Goal: Navigation & Orientation: Find specific page/section

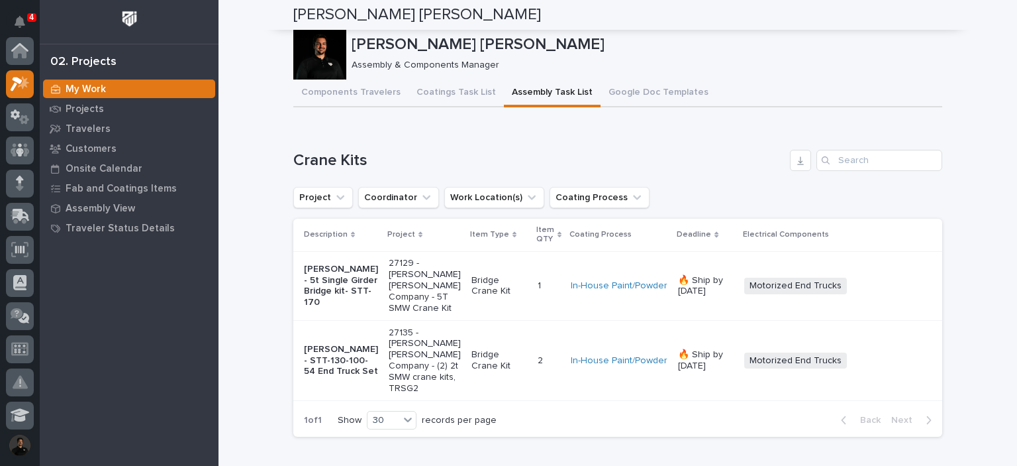
scroll to position [33, 0]
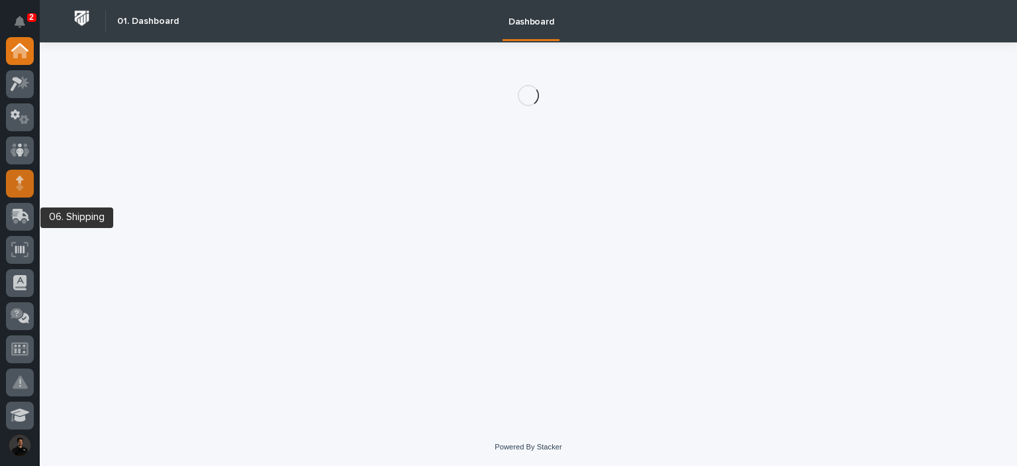
click at [19, 187] on icon at bounding box center [19, 186] width 7 height 7
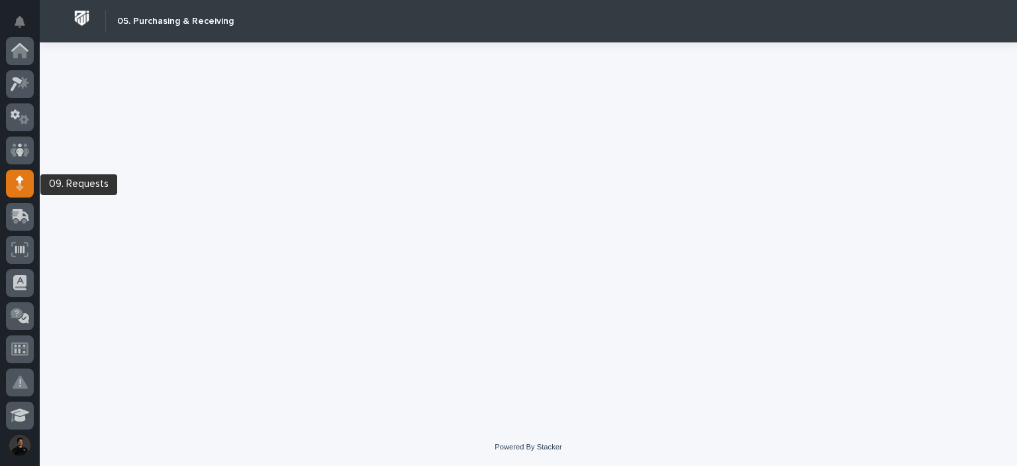
scroll to position [132, 0]
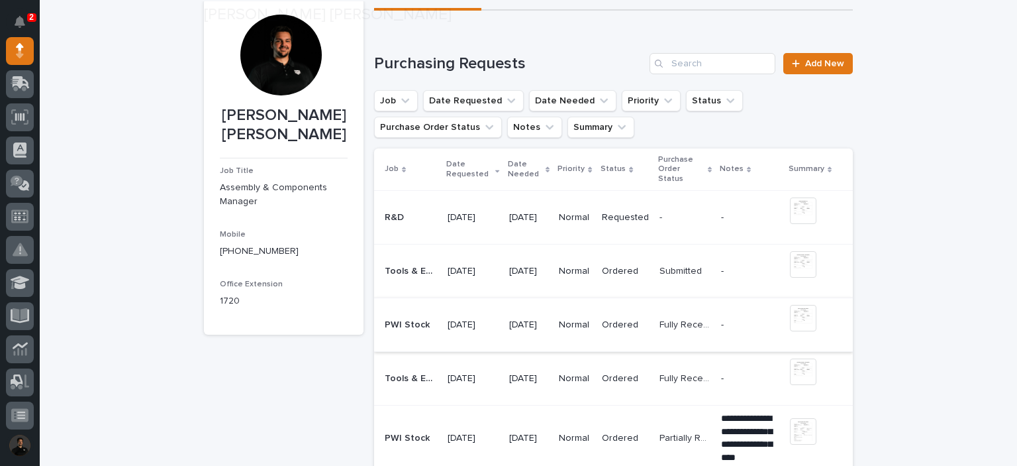
scroll to position [88, 0]
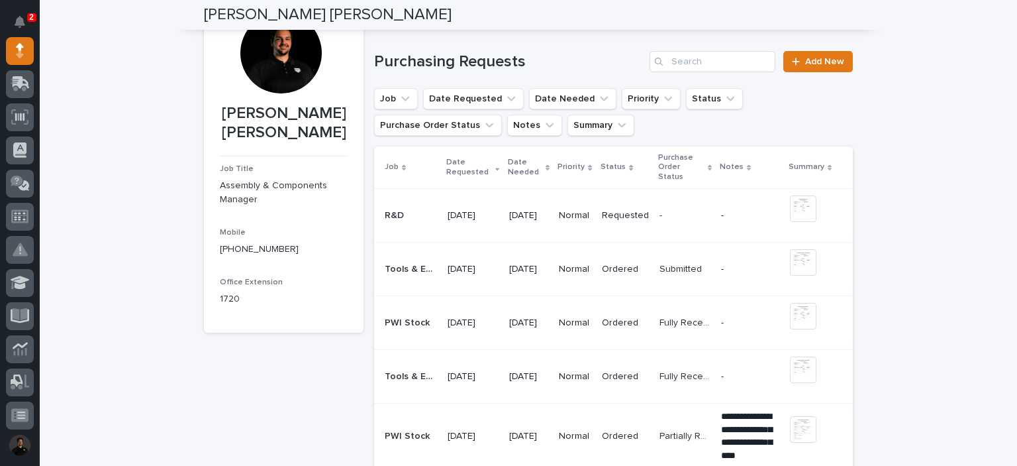
click at [670, 326] on p "Fully Received" at bounding box center [687, 322] width 54 height 14
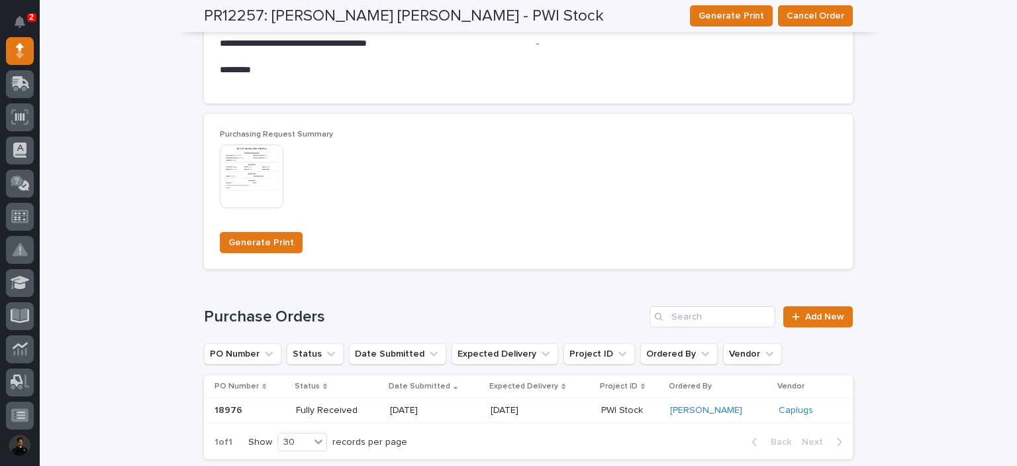
scroll to position [1002, 0]
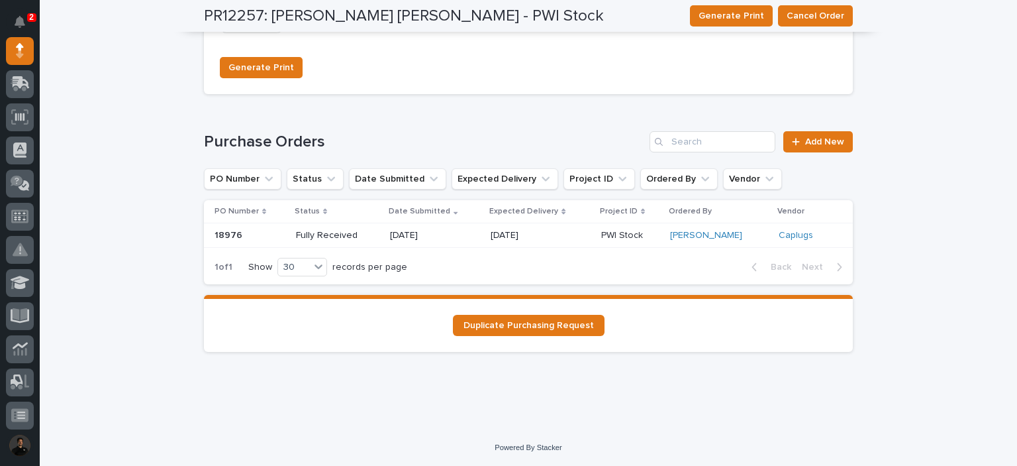
click at [343, 240] on p "Fully Received" at bounding box center [337, 235] width 83 height 11
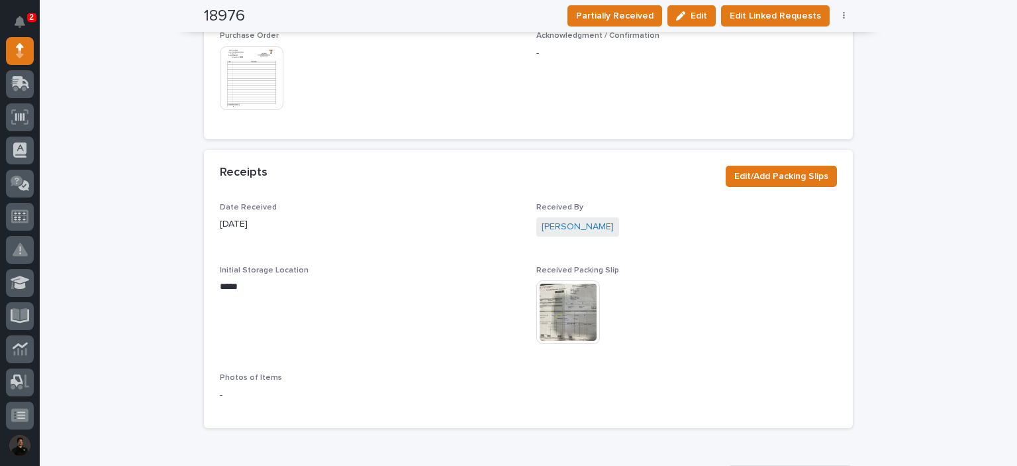
scroll to position [760, 0]
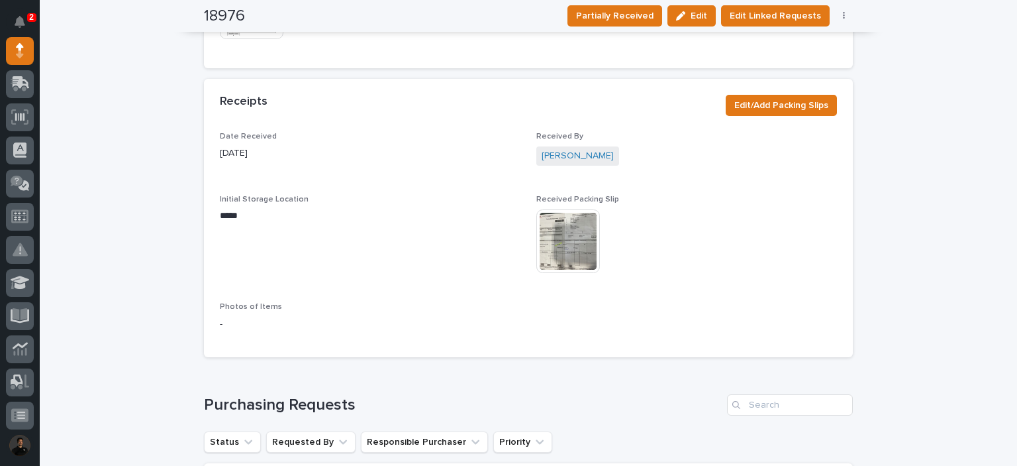
click at [572, 249] on img at bounding box center [568, 241] width 64 height 64
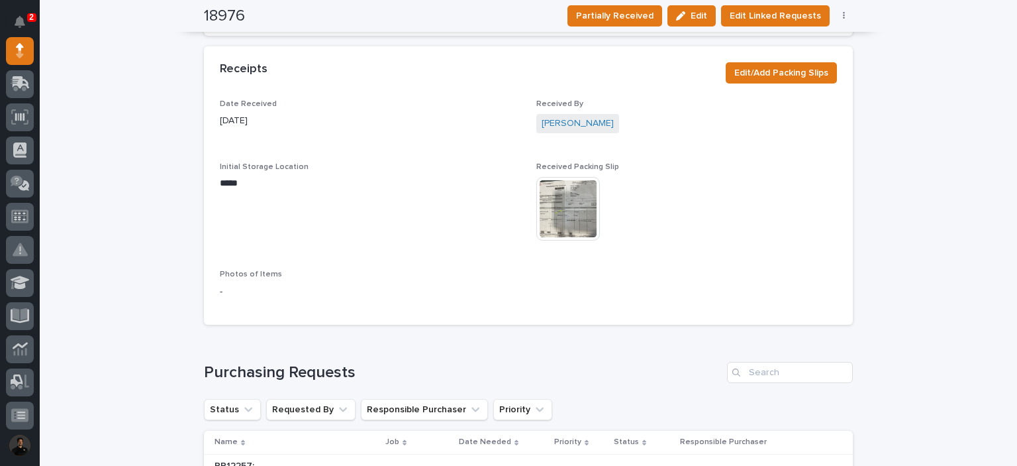
scroll to position [658, 0]
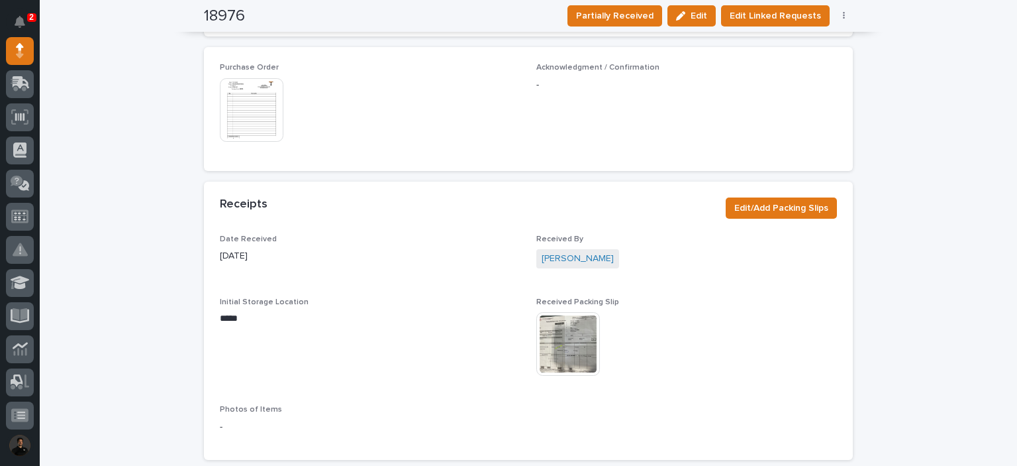
click at [568, 321] on img at bounding box center [568, 344] width 64 height 64
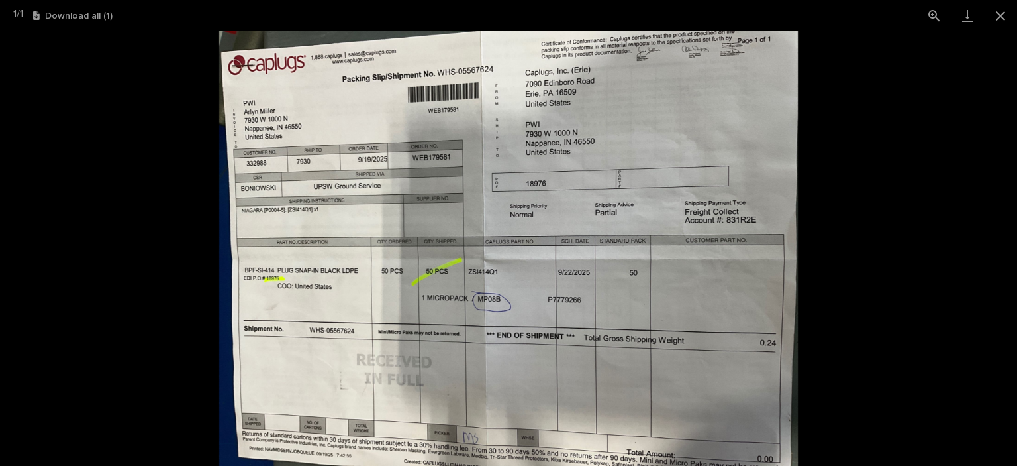
click at [959, 172] on picture at bounding box center [508, 248] width 1017 height 434
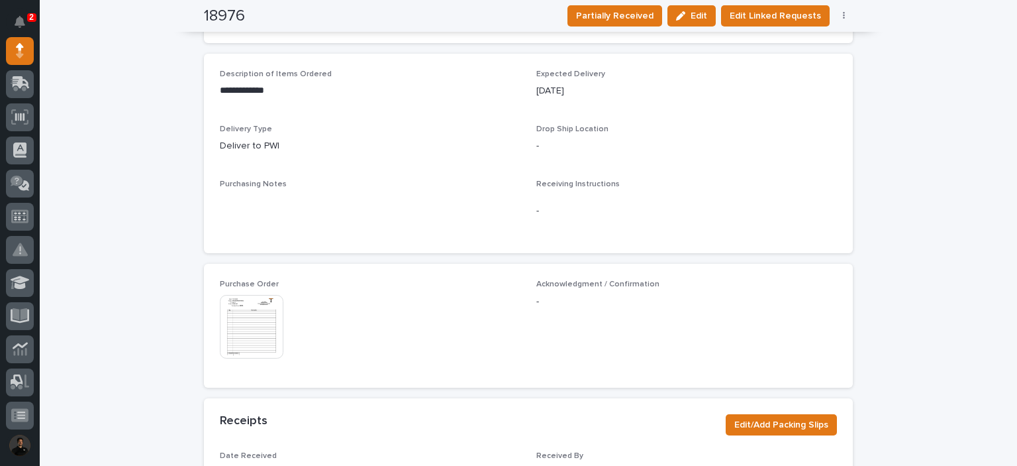
scroll to position [618, 0]
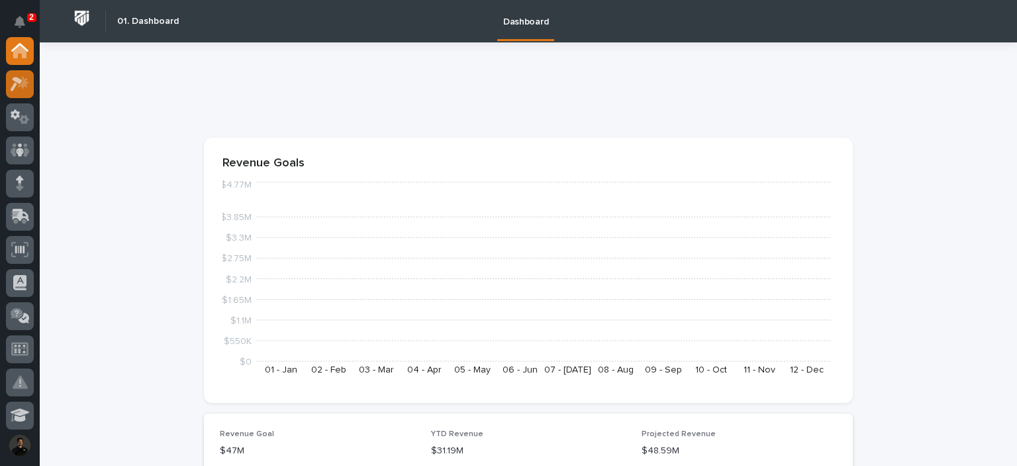
click at [12, 74] on div at bounding box center [20, 84] width 28 height 28
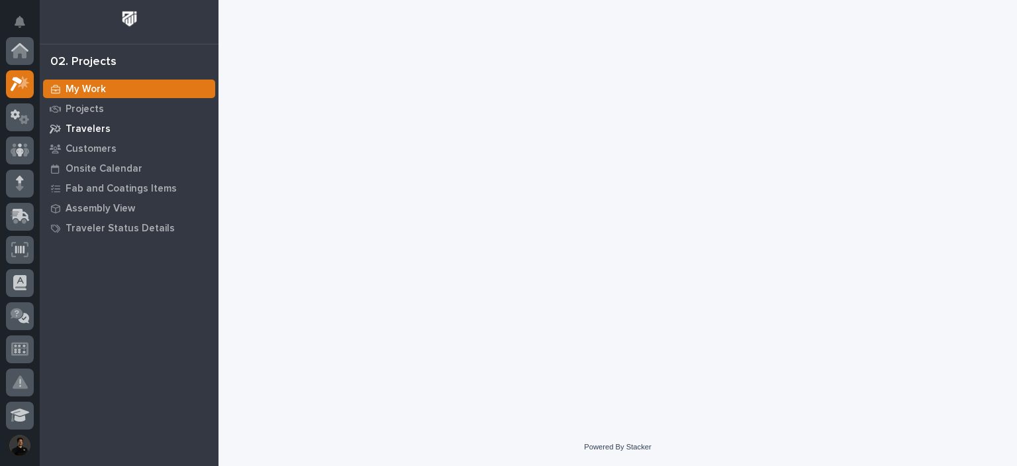
scroll to position [33, 0]
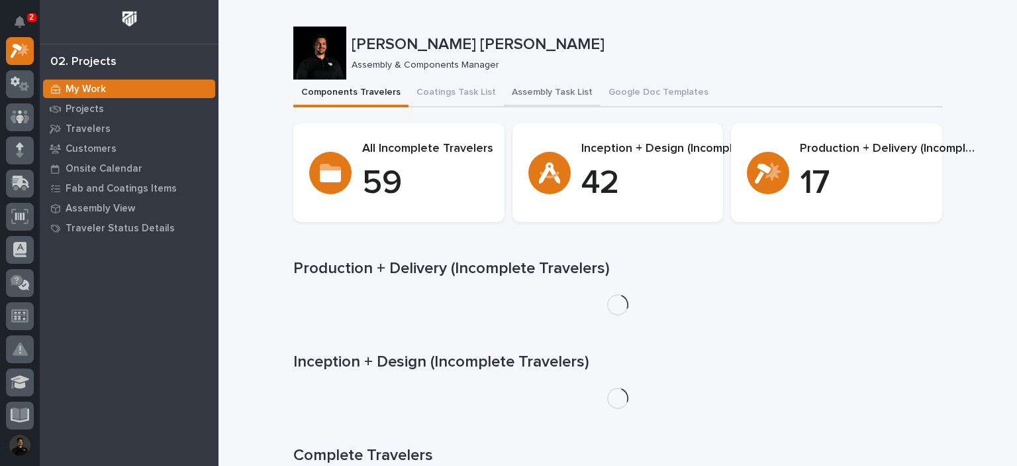
click at [530, 95] on button "Assembly Task List" at bounding box center [552, 93] width 97 height 28
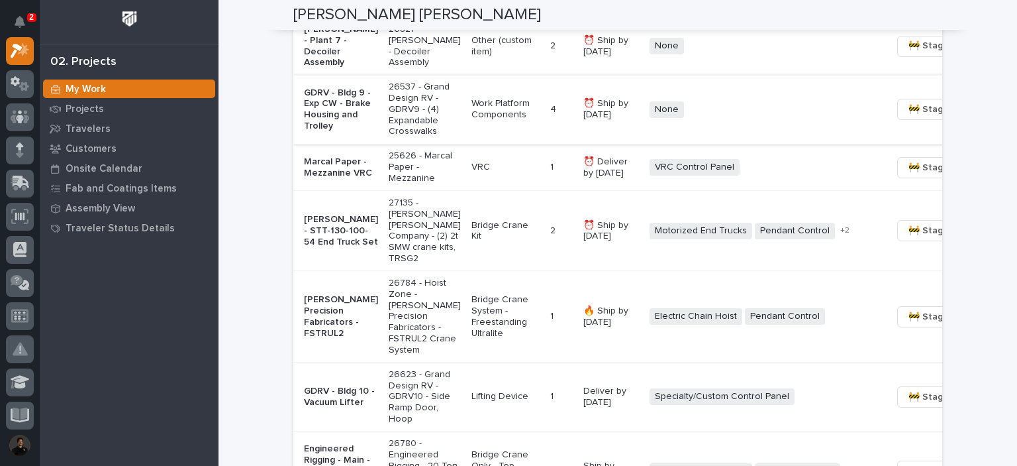
scroll to position [1148, 0]
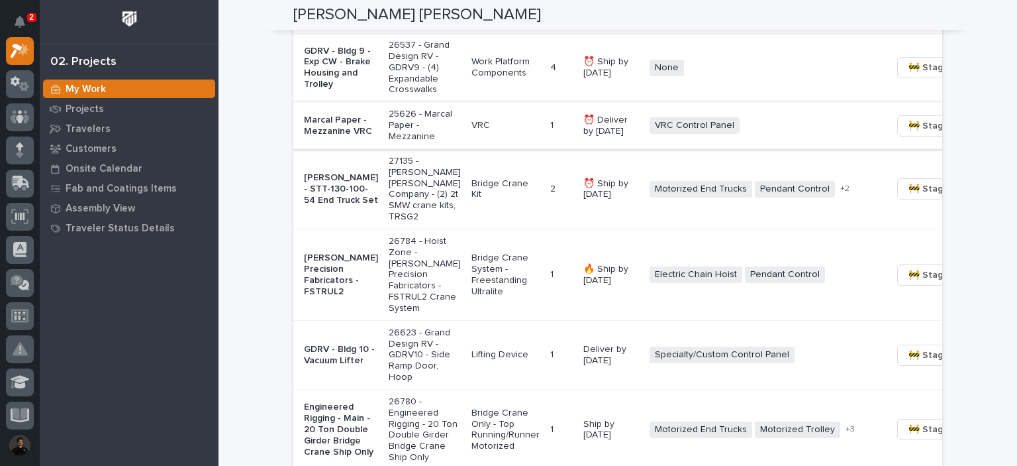
click at [909, 134] on span "🚧 Staging →" at bounding box center [936, 126] width 55 height 16
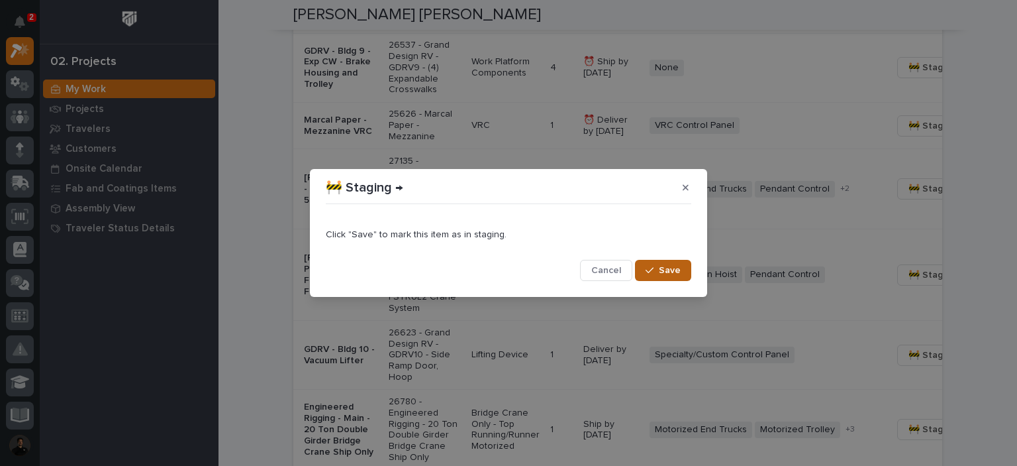
click at [672, 269] on span "Save" at bounding box center [670, 270] width 22 height 12
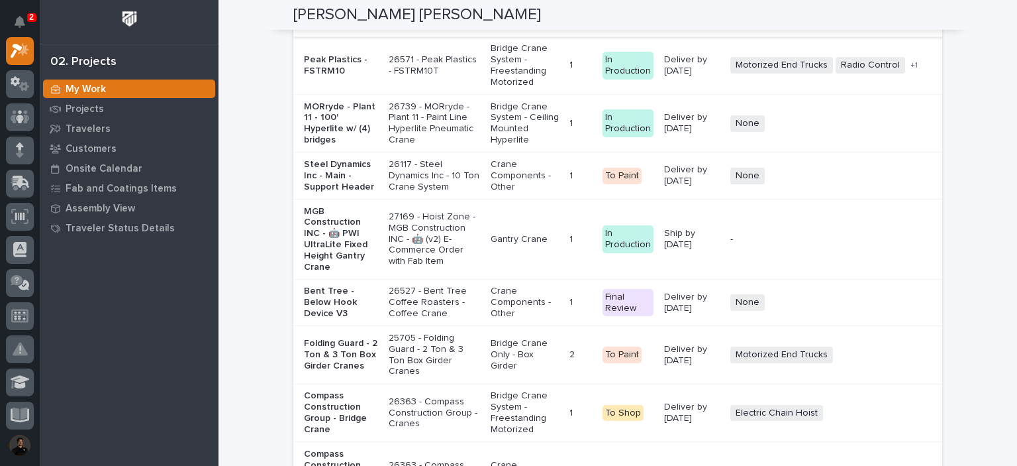
scroll to position [3134, 0]
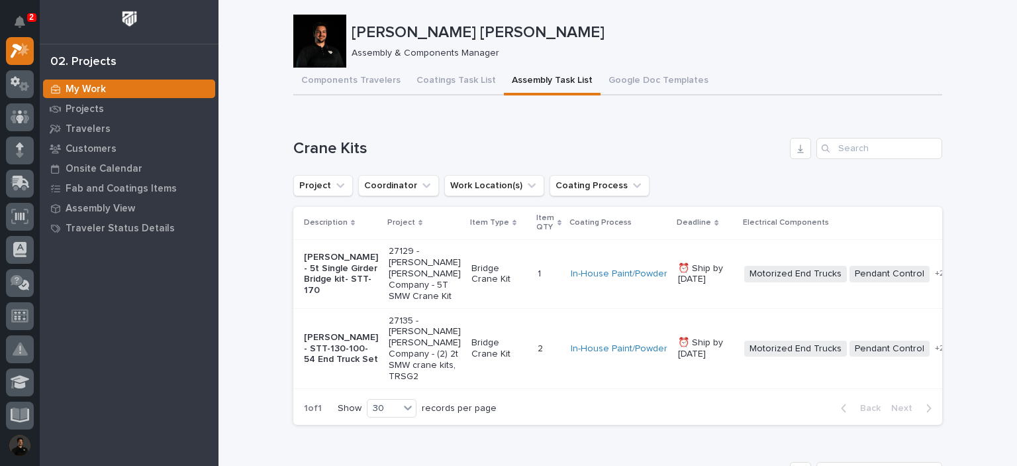
scroll to position [0, 0]
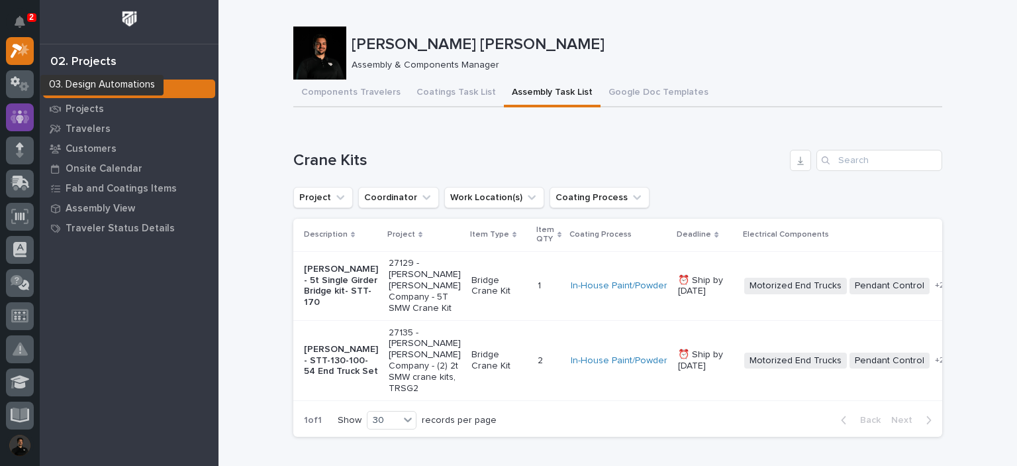
click at [13, 117] on icon at bounding box center [20, 116] width 19 height 13
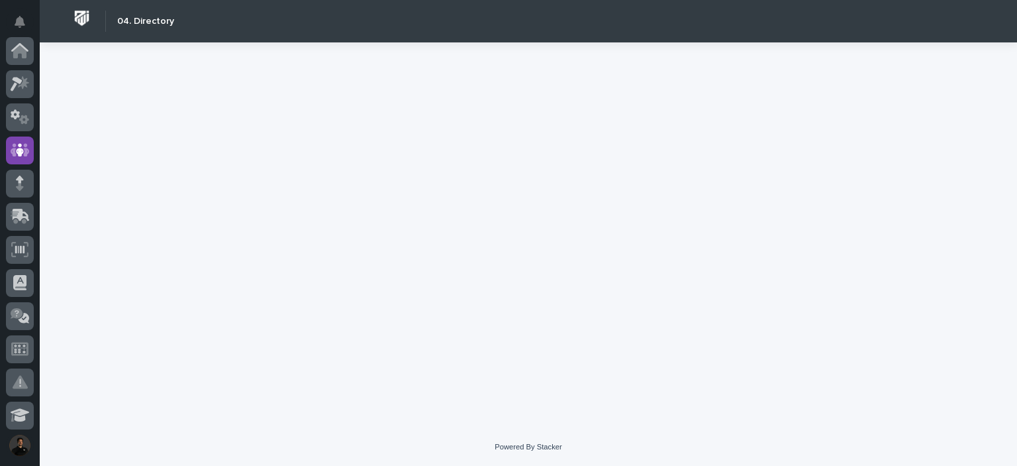
scroll to position [99, 0]
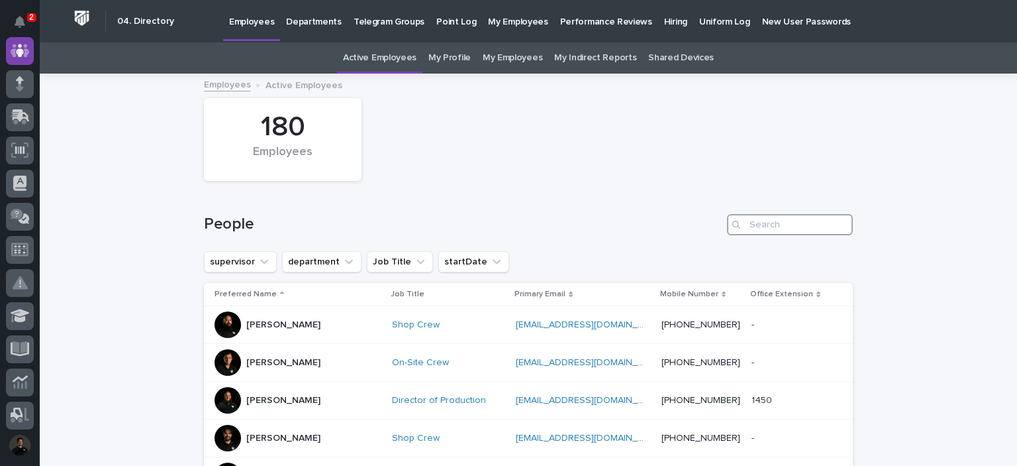
click at [821, 225] on input "Search" at bounding box center [790, 224] width 126 height 21
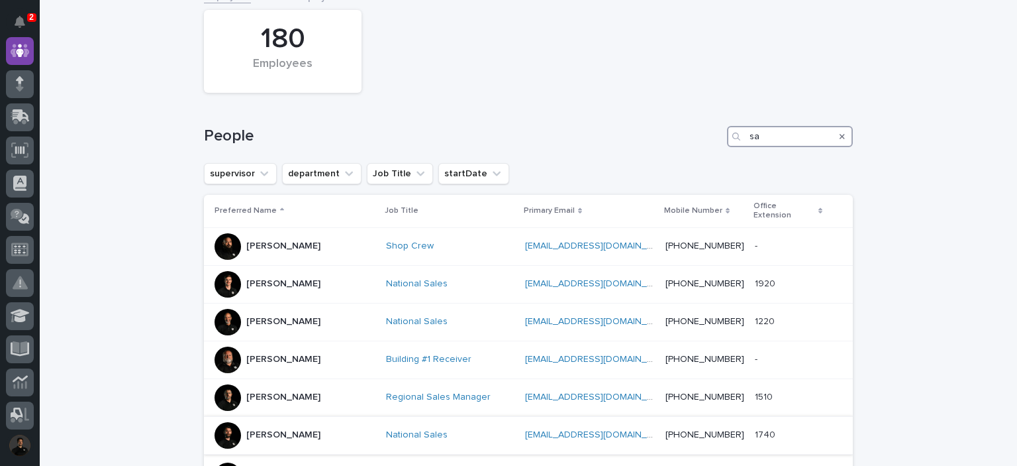
scroll to position [176, 0]
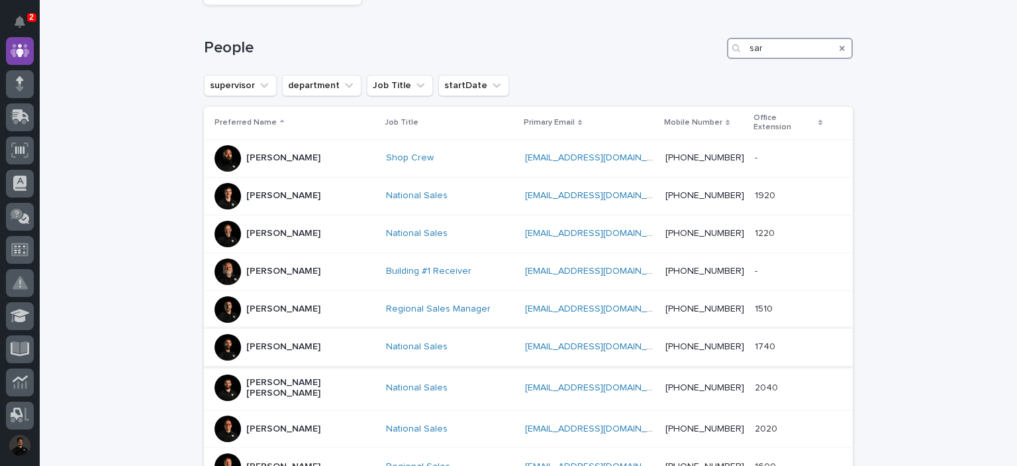
type input "[PERSON_NAME]"
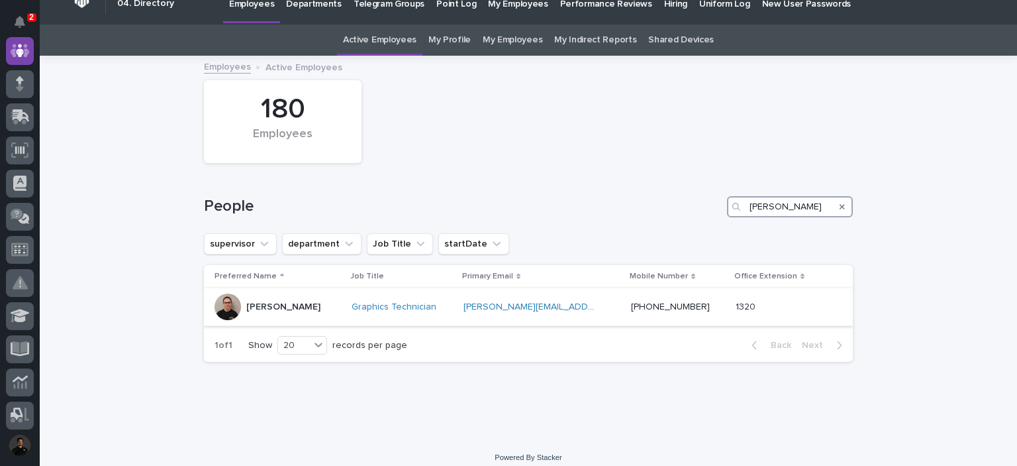
scroll to position [28, 0]
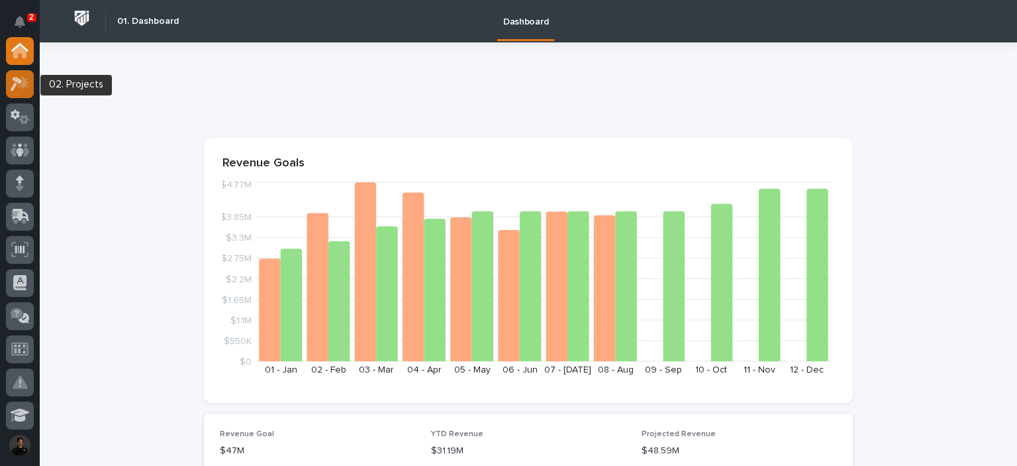
click at [21, 82] on icon at bounding box center [17, 84] width 12 height 15
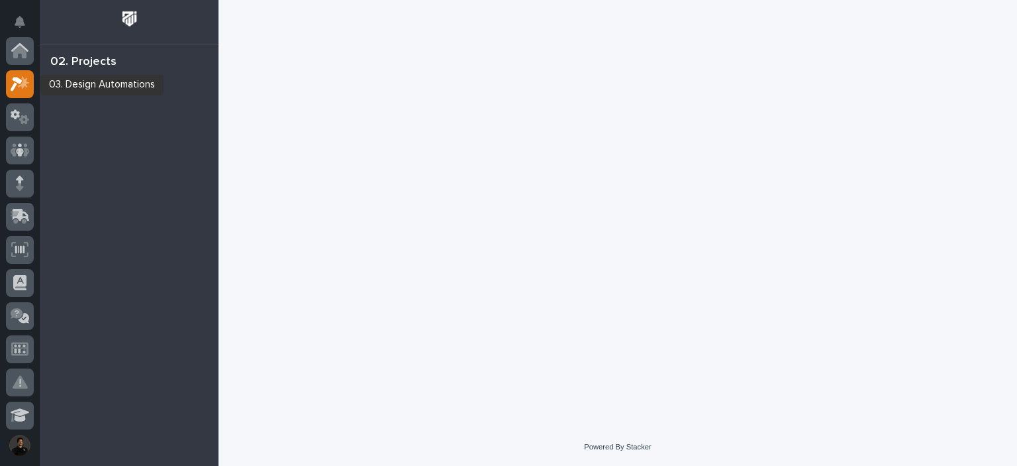
scroll to position [33, 0]
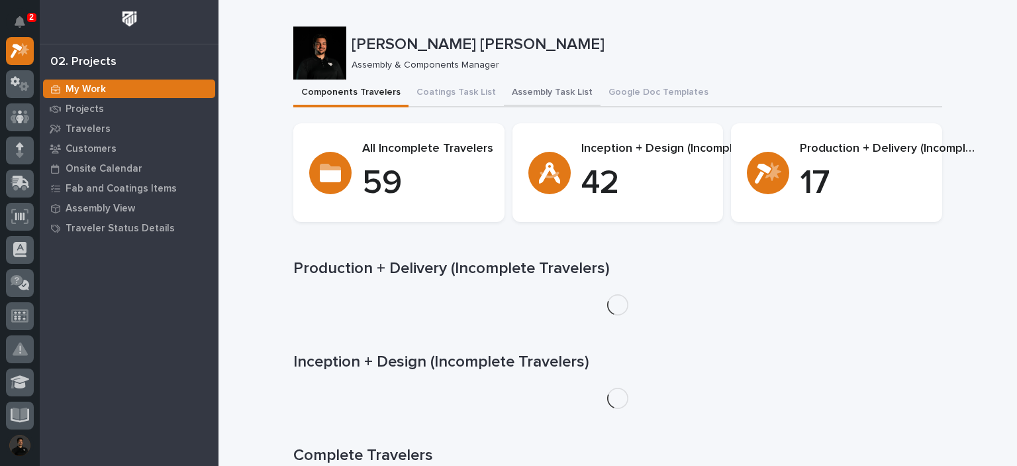
click at [532, 89] on button "Assembly Task List" at bounding box center [552, 93] width 97 height 28
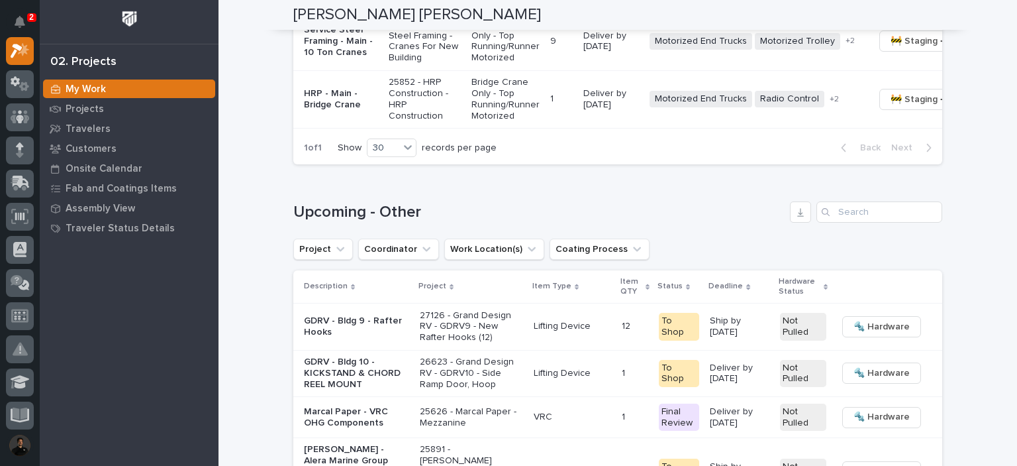
scroll to position [1883, 0]
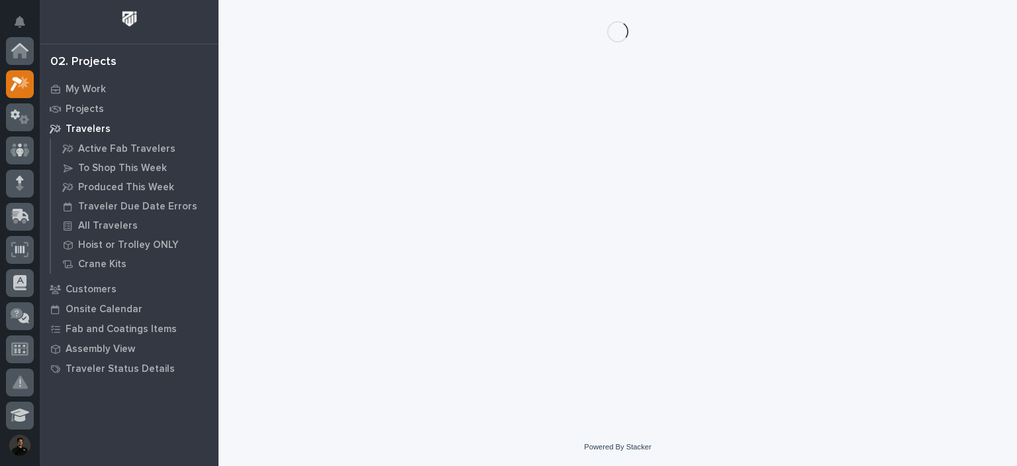
scroll to position [33, 0]
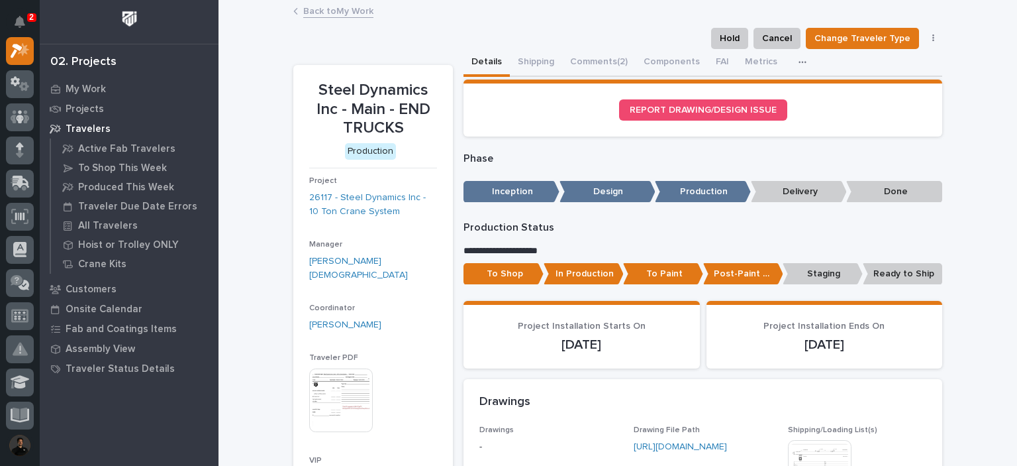
click at [331, 11] on link "Back to My Work" at bounding box center [338, 10] width 70 height 15
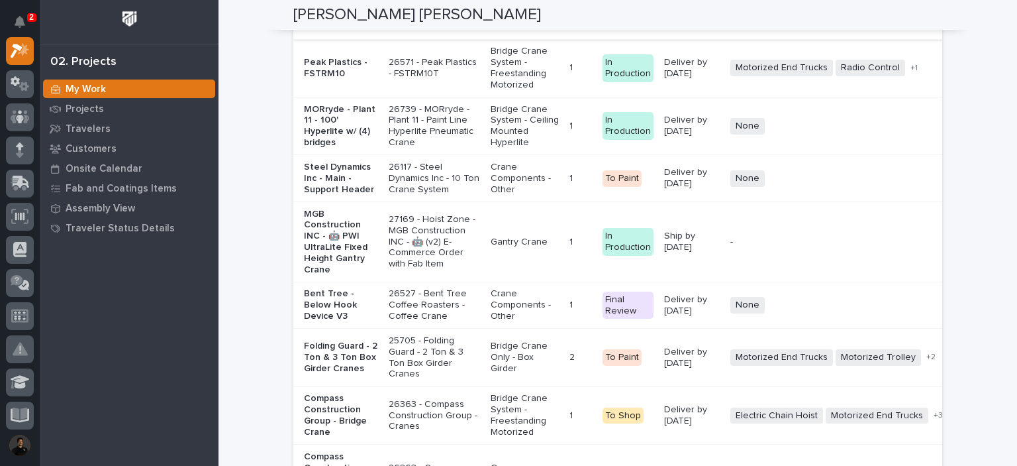
scroll to position [3002, 0]
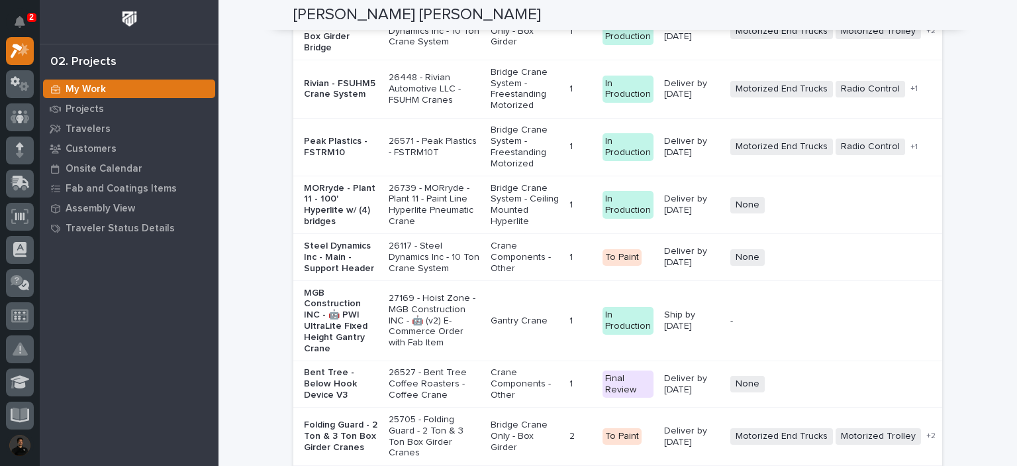
click at [491, 48] on p "Bridge Crane Only - Box Girder" at bounding box center [525, 31] width 68 height 33
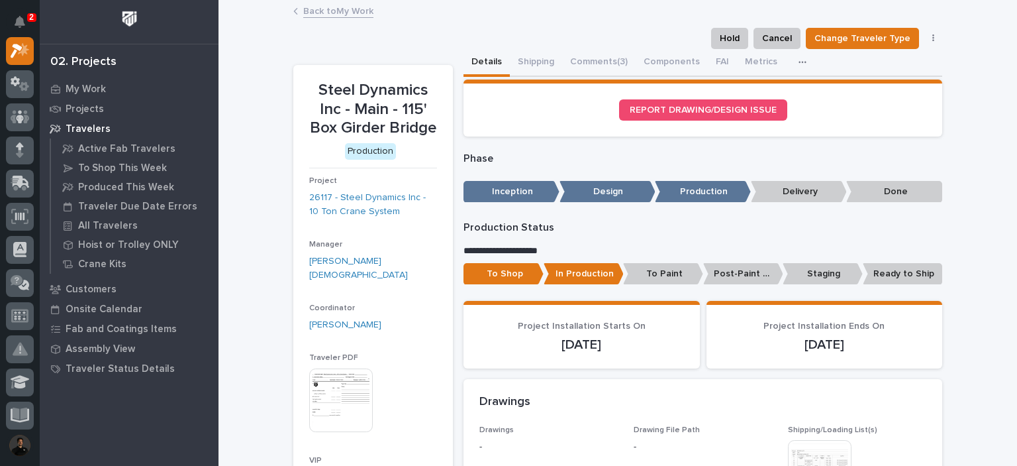
click at [330, 13] on link "Back to My Work" at bounding box center [338, 10] width 70 height 15
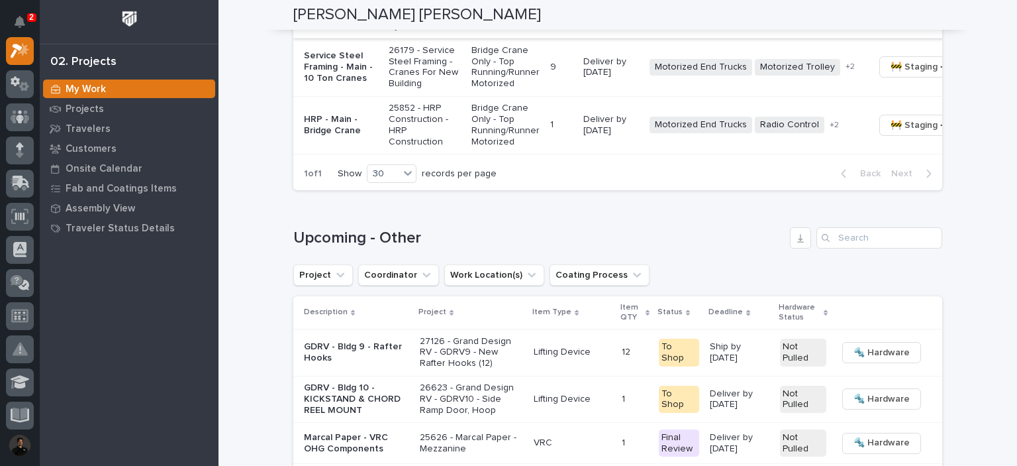
scroll to position [1854, 0]
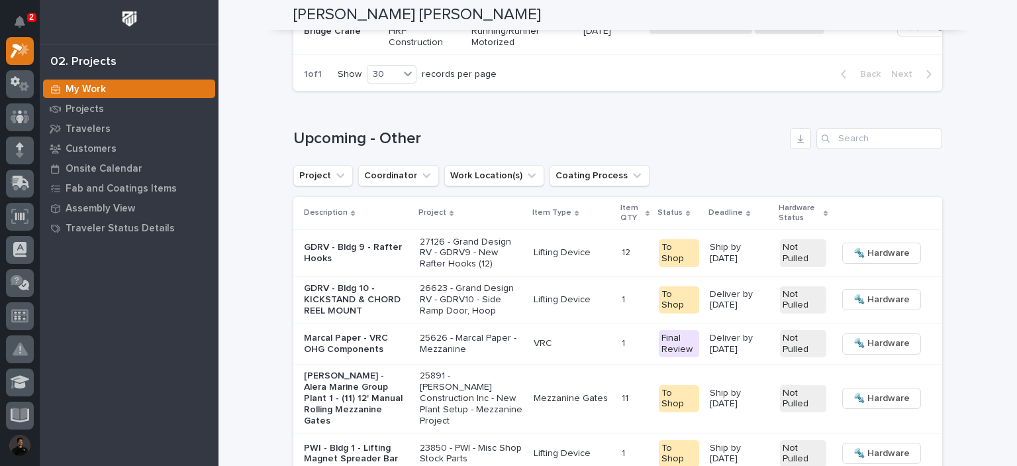
scroll to position [1942, 0]
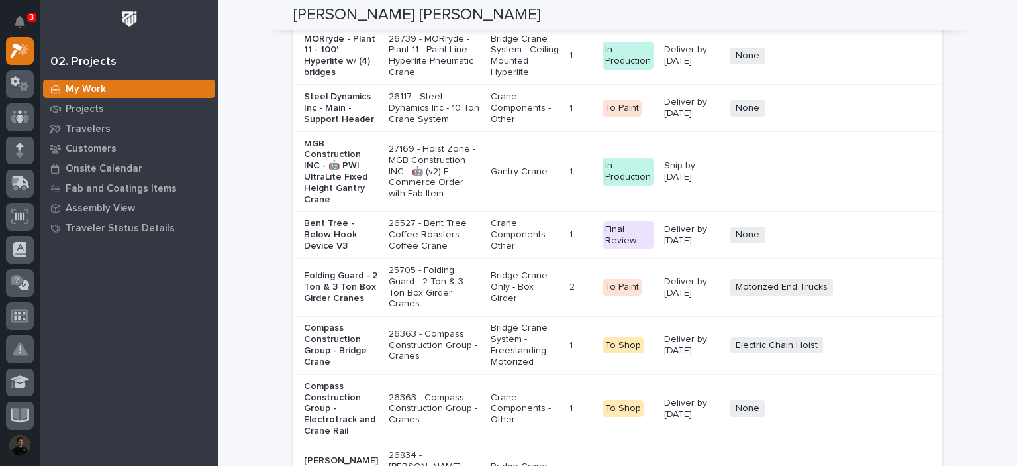
scroll to position [3223, 0]
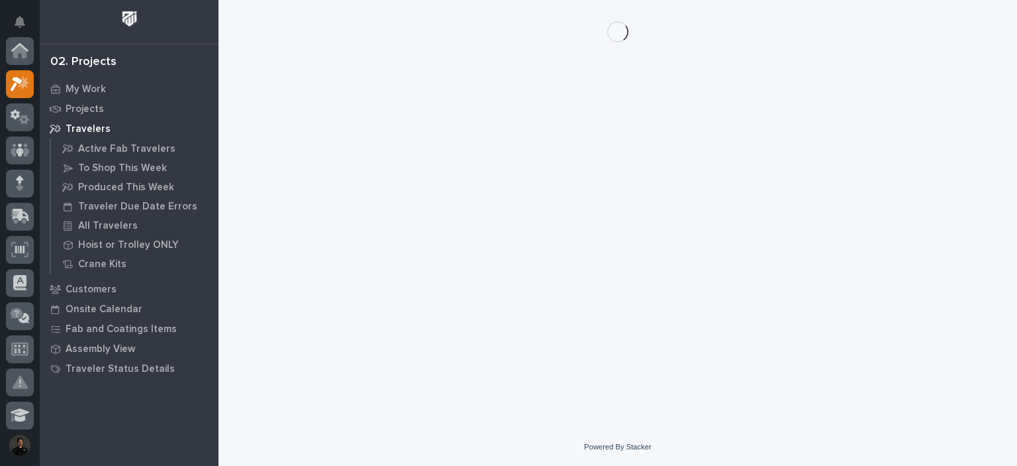
scroll to position [33, 0]
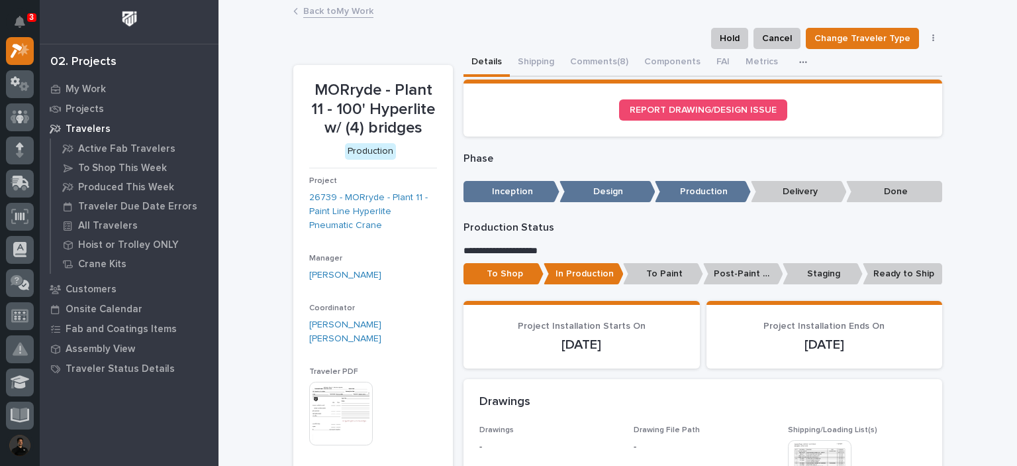
click at [342, 11] on link "Back to My Work" at bounding box center [338, 10] width 70 height 15
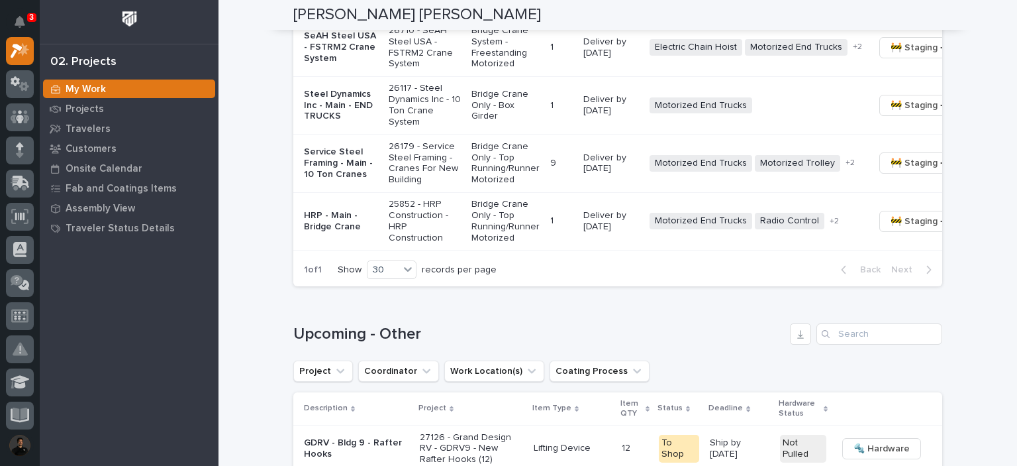
scroll to position [1898, 0]
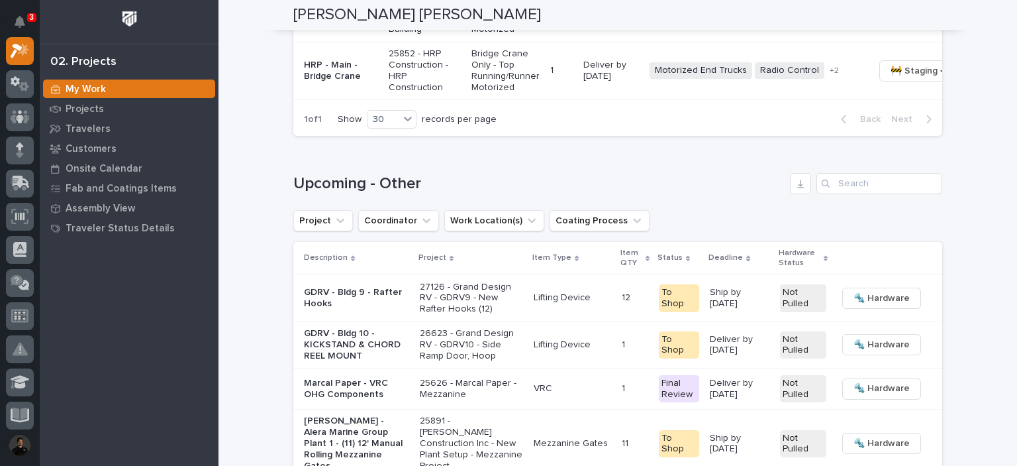
click at [326, 29] on p "Service Steel Framing - Main - 10 Ton Cranes" at bounding box center [341, 12] width 74 height 33
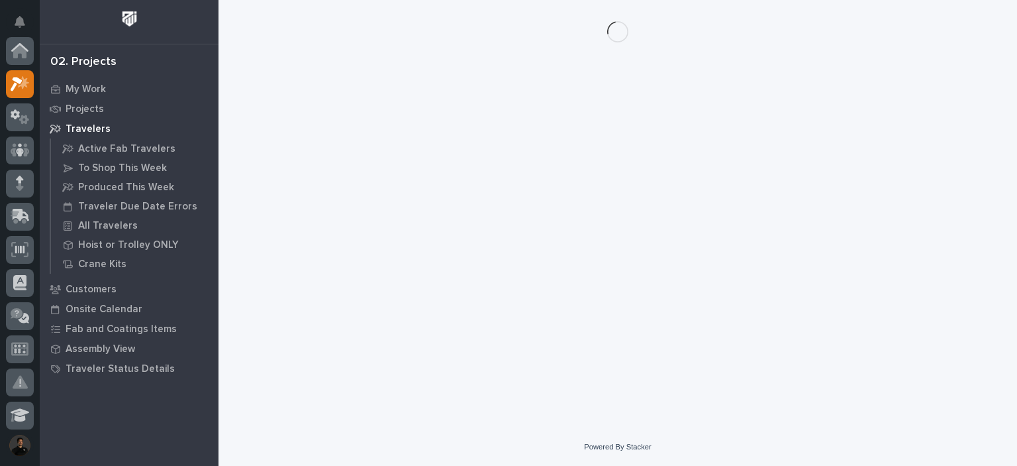
scroll to position [33, 0]
